Goal: Communication & Community: Answer question/provide support

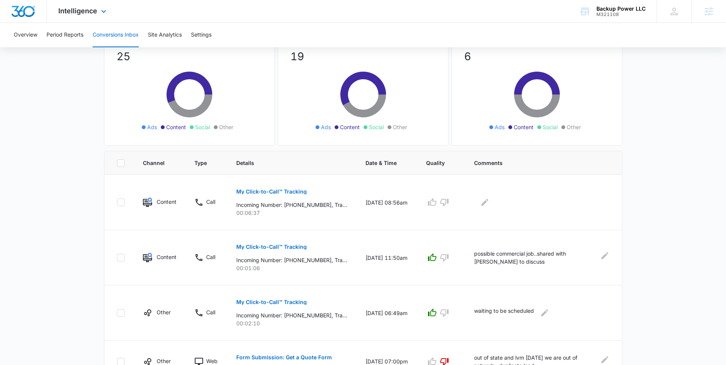
scroll to position [10, 0]
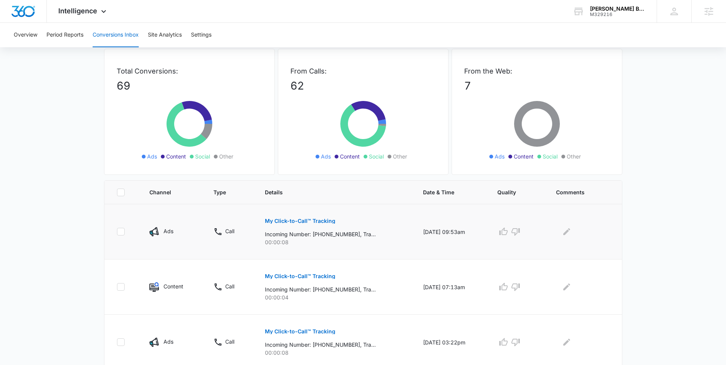
scroll to position [74, 0]
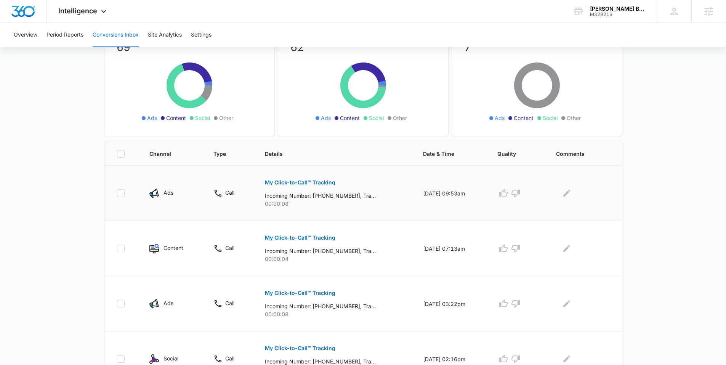
click at [292, 186] on button "My Click-to-Call™ Tracking" at bounding box center [300, 183] width 71 height 18
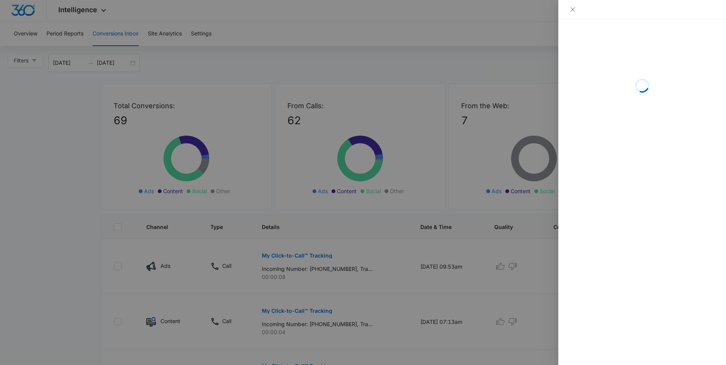
scroll to position [0, 0]
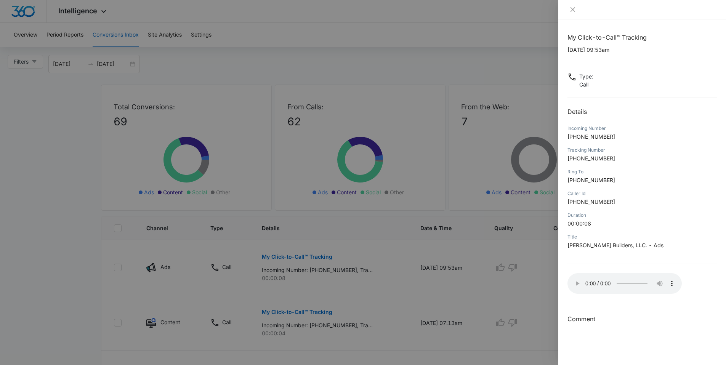
click at [557, 251] on div at bounding box center [363, 182] width 726 height 365
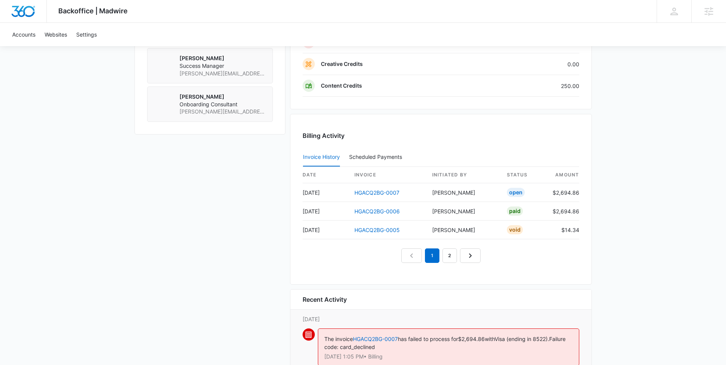
scroll to position [812, 0]
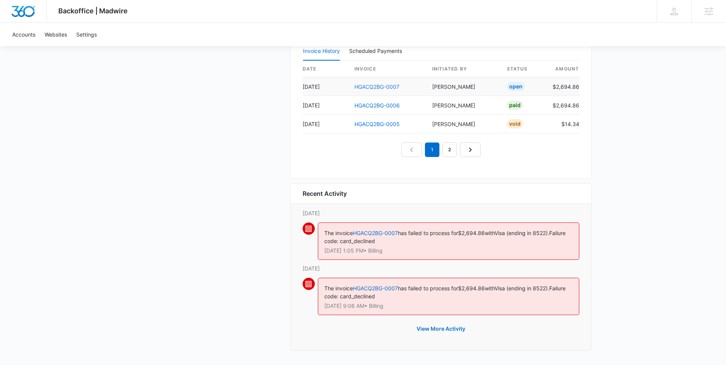
click at [390, 87] on link "HGACQ2BG-0007" at bounding box center [377, 87] width 45 height 6
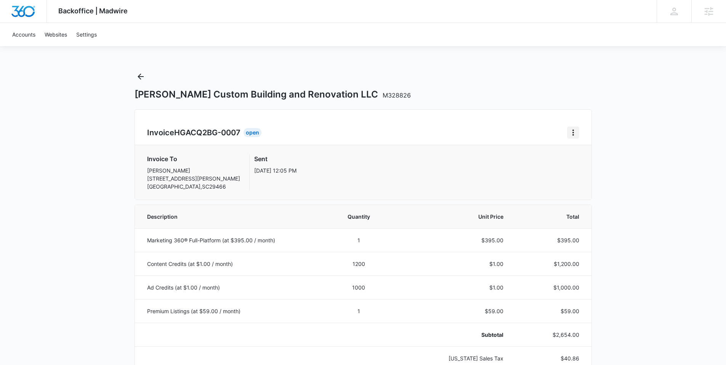
click at [573, 130] on icon "Home" at bounding box center [574, 133] width 2 height 6
click at [580, 154] on link "Download Invoice" at bounding box center [599, 154] width 44 height 6
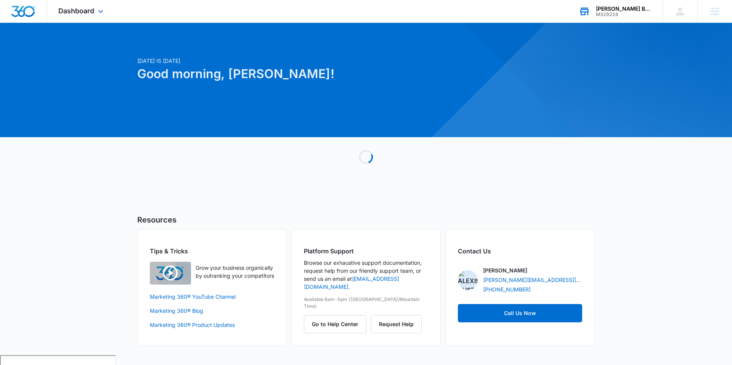
click at [627, 15] on div "M329216" at bounding box center [624, 14] width 56 height 5
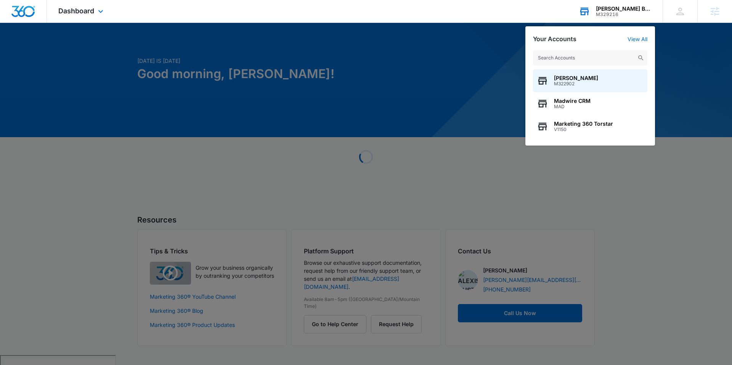
click at [574, 59] on input "text" at bounding box center [590, 57] width 114 height 15
drag, startPoint x: 494, startPoint y: 54, endPoint x: 542, endPoint y: 51, distance: 48.1
click at [494, 54] on div at bounding box center [366, 182] width 732 height 365
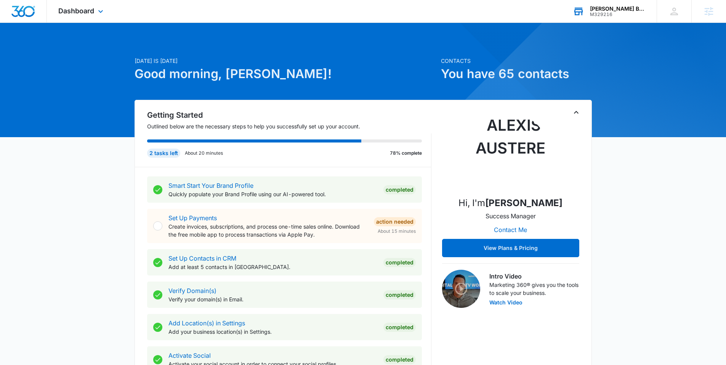
click at [604, 16] on div "M329216" at bounding box center [618, 14] width 56 height 5
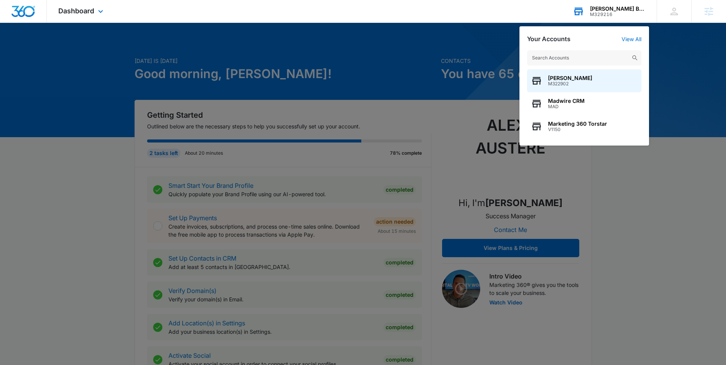
click at [573, 60] on input "text" at bounding box center [584, 57] width 114 height 15
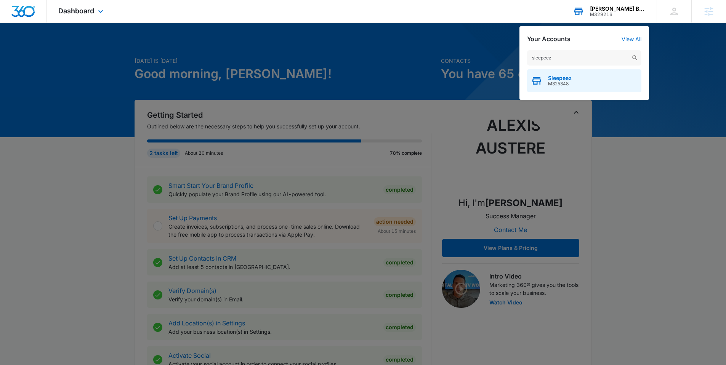
type input "sleepeez"
click at [568, 77] on span "Sleepeez" at bounding box center [560, 78] width 24 height 6
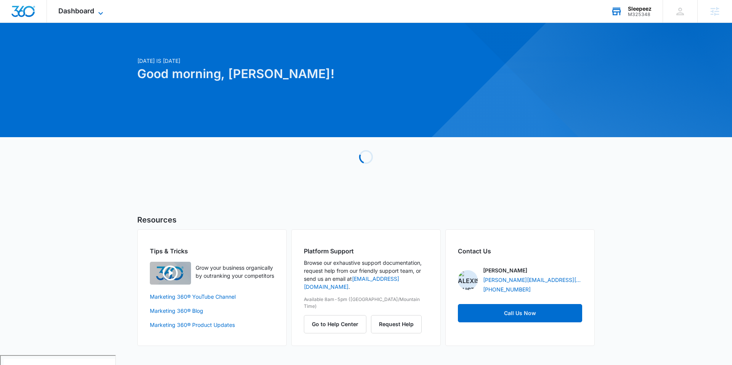
click at [100, 15] on icon at bounding box center [100, 13] width 9 height 9
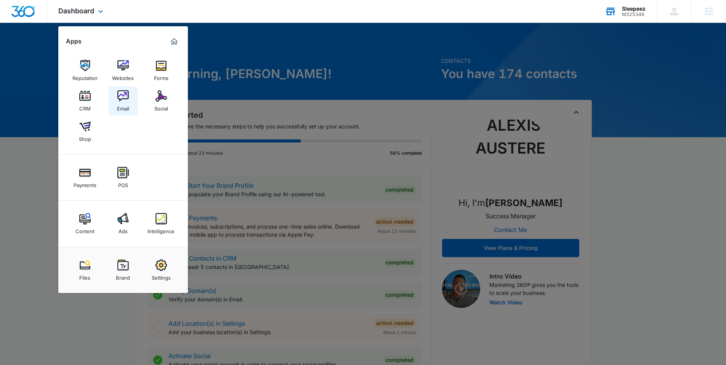
click at [124, 96] on img at bounding box center [122, 95] width 11 height 11
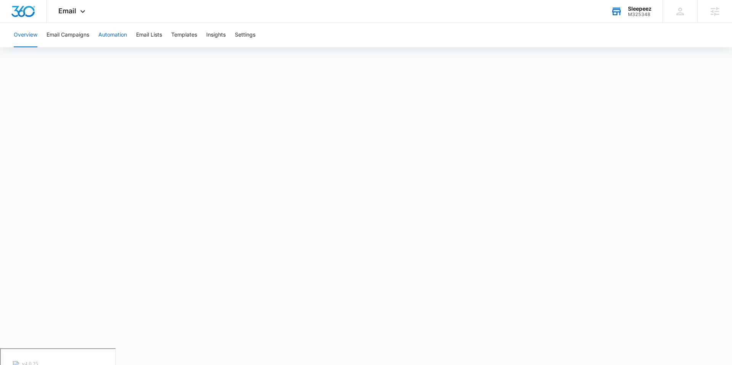
click at [108, 33] on button "Automation" at bounding box center [112, 35] width 29 height 24
click at [82, 40] on button "Email Campaigns" at bounding box center [68, 35] width 43 height 24
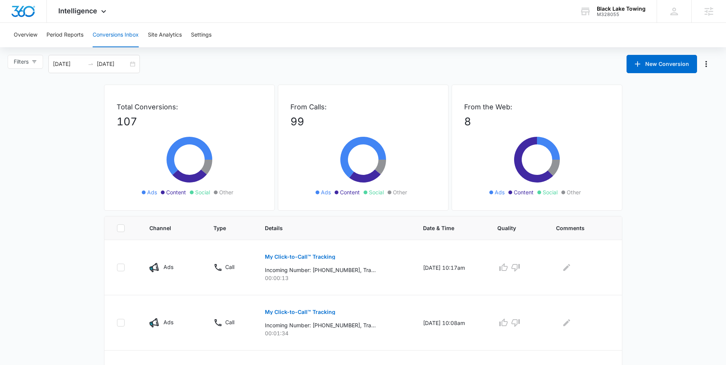
click at [356, 63] on div "Filters 08/11/2025 09/10/2025 New Conversion" at bounding box center [363, 64] width 726 height 18
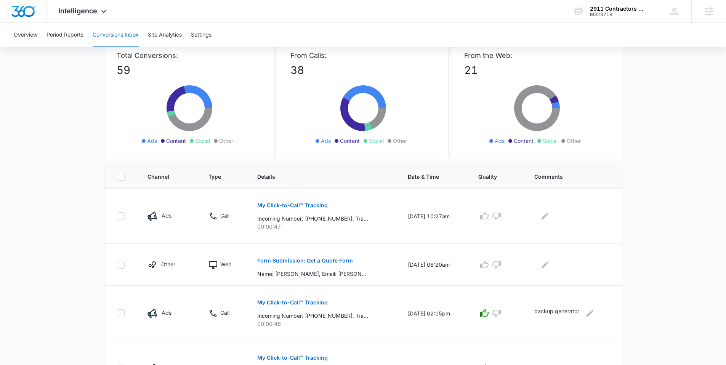
scroll to position [91, 0]
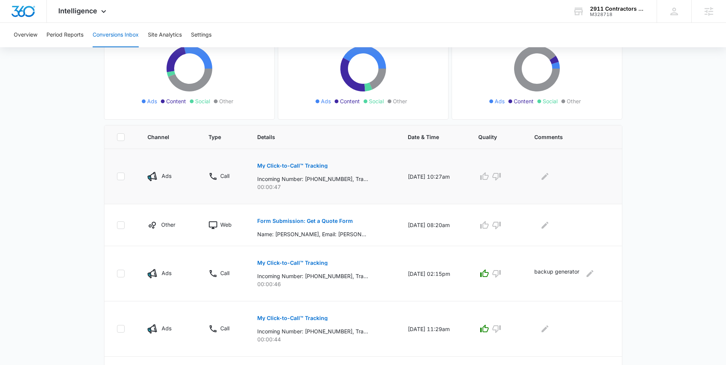
click at [282, 167] on p "My Click-to-Call™ Tracking" at bounding box center [292, 165] width 71 height 5
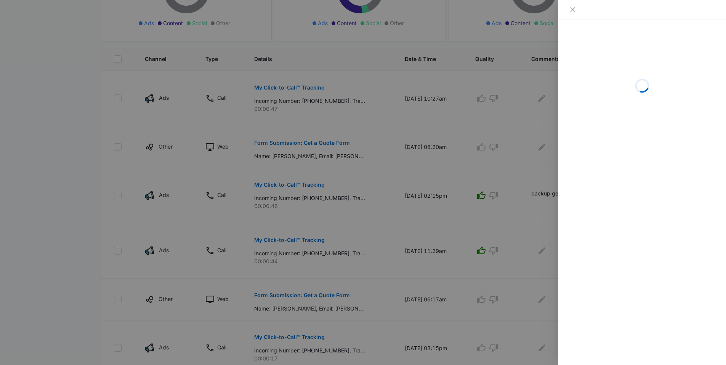
scroll to position [170, 0]
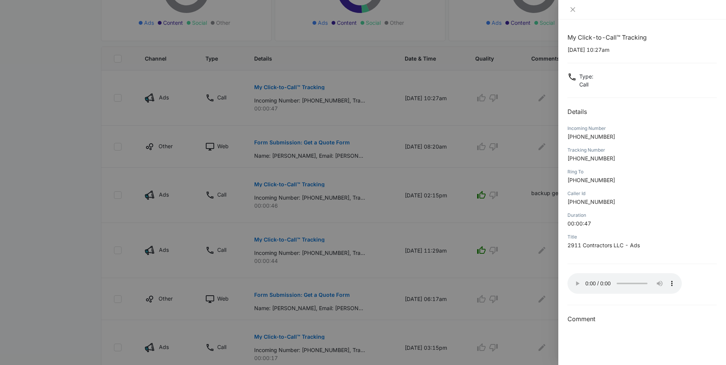
click at [543, 233] on div at bounding box center [363, 182] width 726 height 365
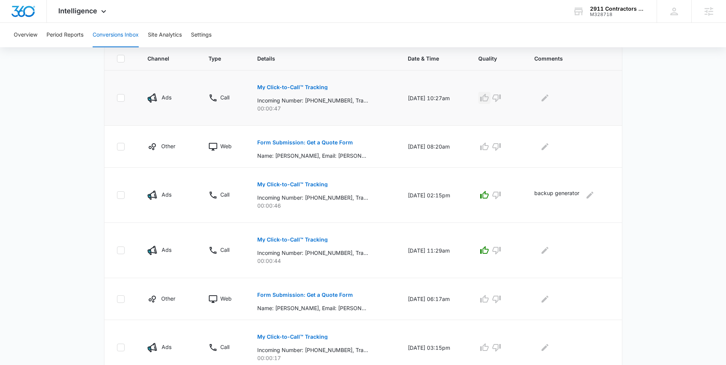
click at [487, 98] on icon "button" at bounding box center [484, 98] width 8 height 8
click at [543, 100] on button "Edit Comments" at bounding box center [545, 98] width 12 height 12
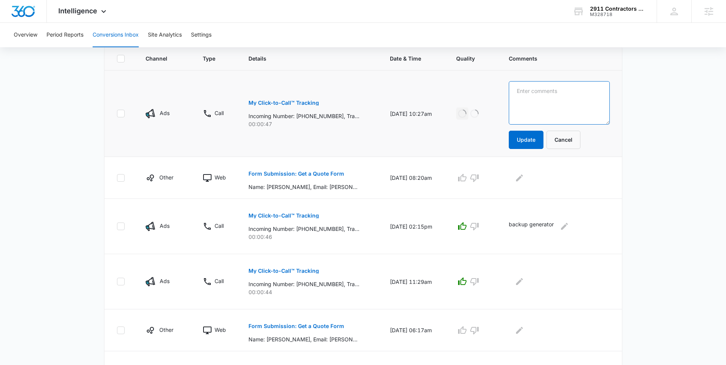
drag, startPoint x: 538, startPoint y: 105, endPoint x: 534, endPoint y: 102, distance: 4.9
click at [537, 104] on textarea at bounding box center [559, 102] width 101 height 43
type textarea "not electrical more contractor for assembling poles in the ground"
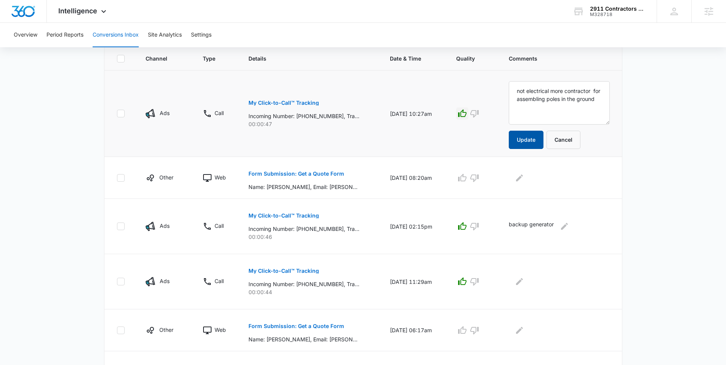
click at [535, 140] on button "Update" at bounding box center [526, 140] width 35 height 18
click at [530, 144] on button "Update" at bounding box center [526, 140] width 35 height 18
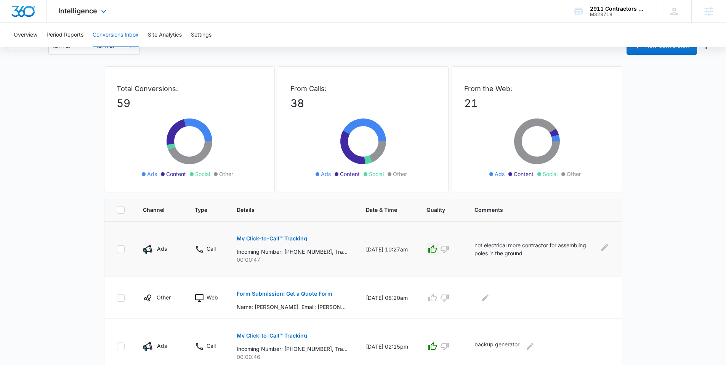
scroll to position [0, 0]
